Goal: Check status: Check status

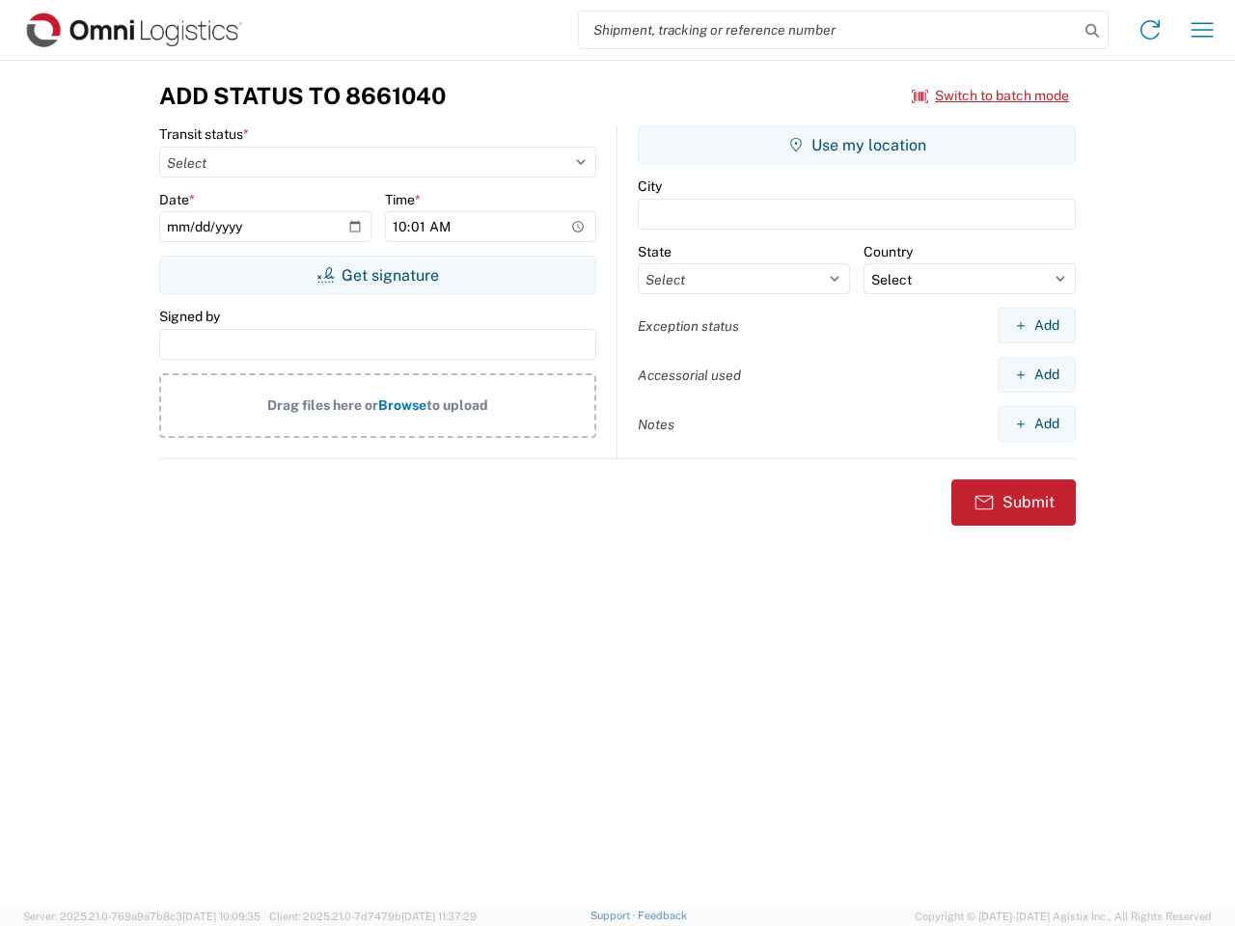
click at [829, 30] on input "search" at bounding box center [829, 30] width 500 height 37
click at [1092, 31] on icon at bounding box center [1092, 30] width 27 height 27
click at [1150, 30] on icon at bounding box center [1150, 29] width 31 height 31
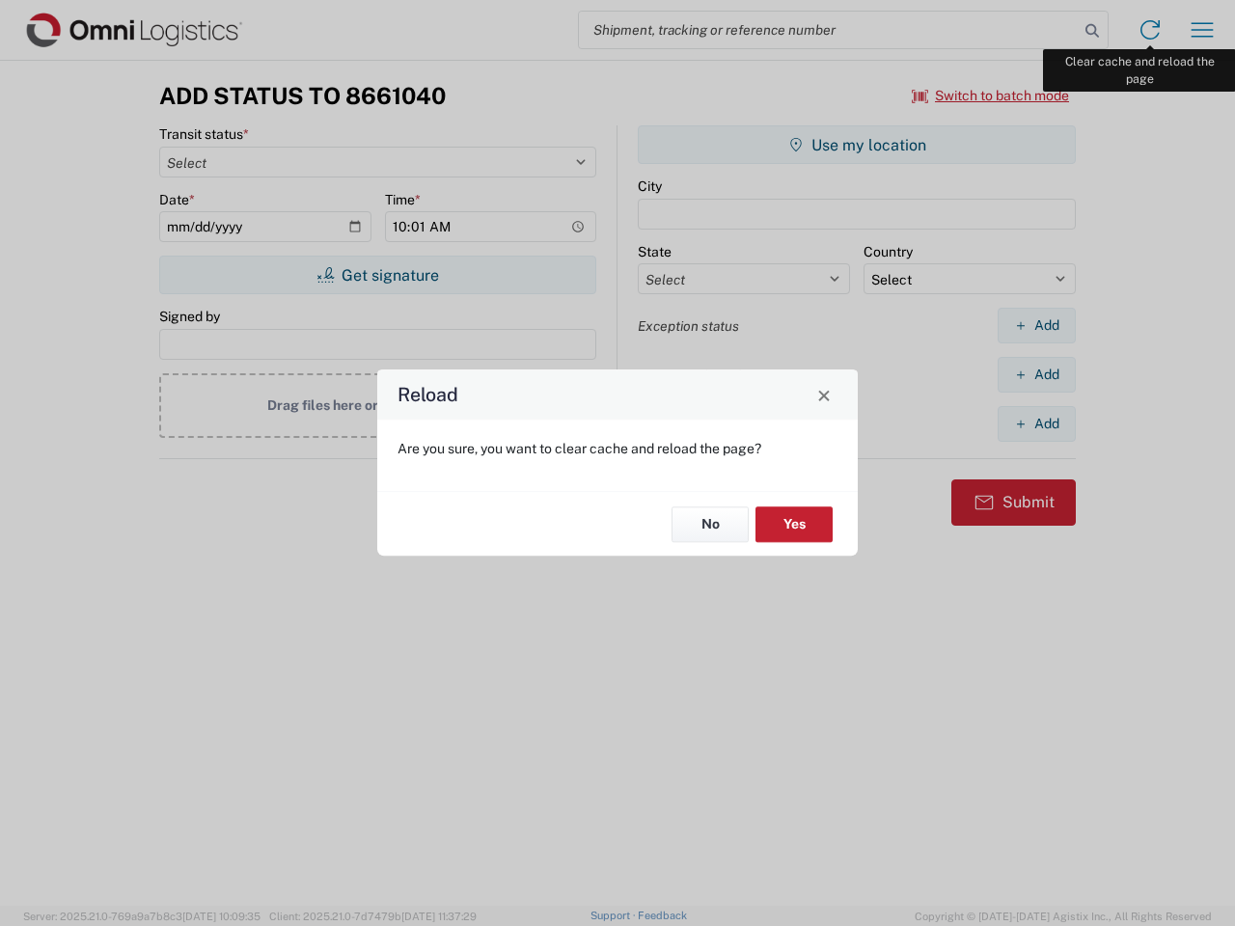
click at [1202, 30] on div "Reload Are you sure, you want to clear cache and reload the page? No Yes" at bounding box center [617, 463] width 1235 height 926
click at [991, 96] on div "Reload Are you sure, you want to clear cache and reload the page? No Yes" at bounding box center [617, 463] width 1235 height 926
click at [377, 275] on div "Reload Are you sure, you want to clear cache and reload the page? No Yes" at bounding box center [617, 463] width 1235 height 926
click at [857, 145] on div "Reload Are you sure, you want to clear cache and reload the page? No Yes" at bounding box center [617, 463] width 1235 height 926
click at [1036, 325] on div "Reload Are you sure, you want to clear cache and reload the page? No Yes" at bounding box center [617, 463] width 1235 height 926
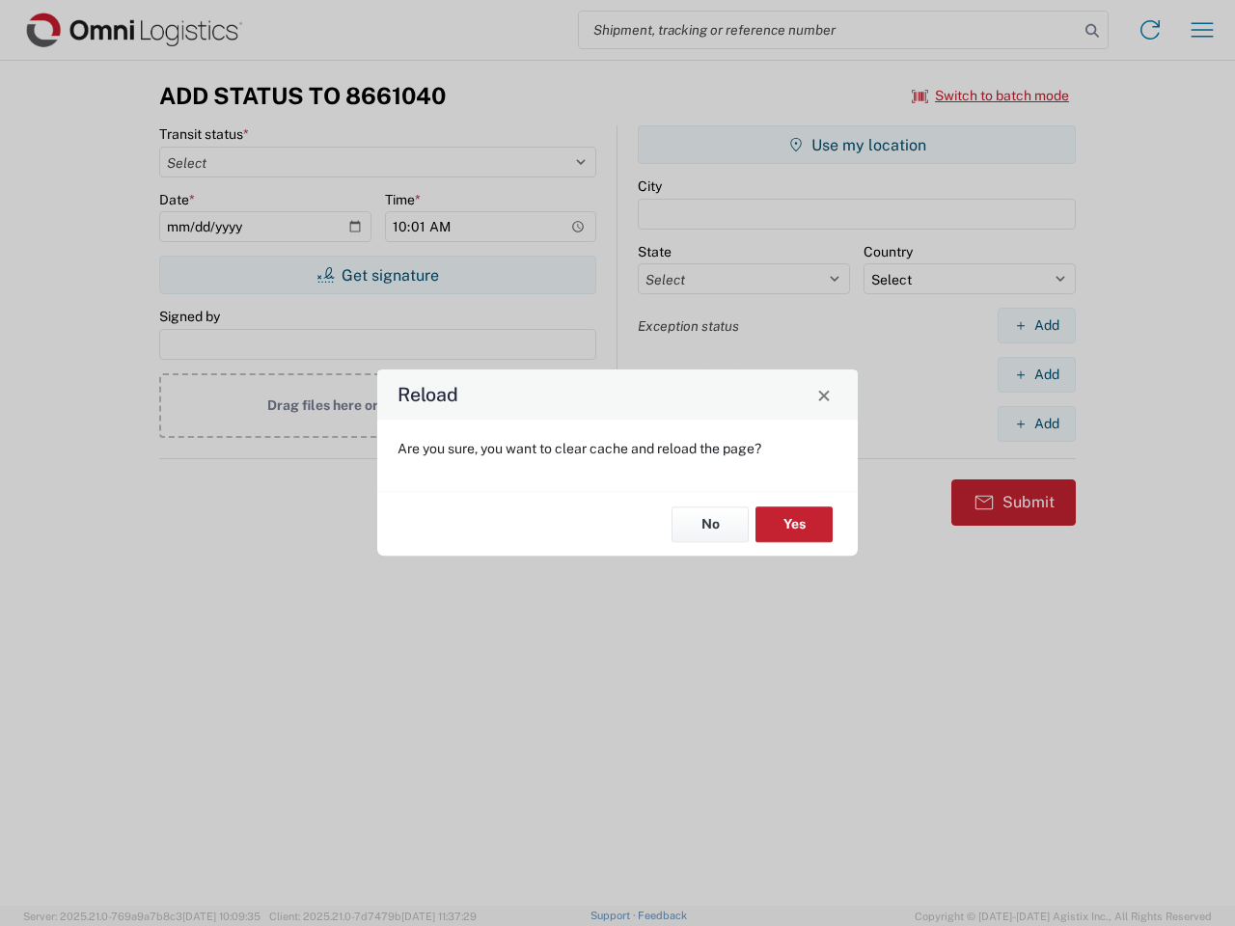
click at [1036, 374] on div "Reload Are you sure, you want to clear cache and reload the page? No Yes" at bounding box center [617, 463] width 1235 height 926
click at [1036, 424] on div "Reload Are you sure, you want to clear cache and reload the page? No Yes" at bounding box center [617, 463] width 1235 height 926
